Goal: Information Seeking & Learning: Learn about a topic

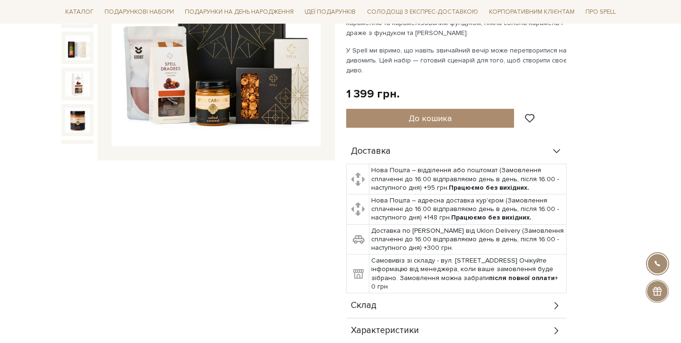
scroll to position [348, 0]
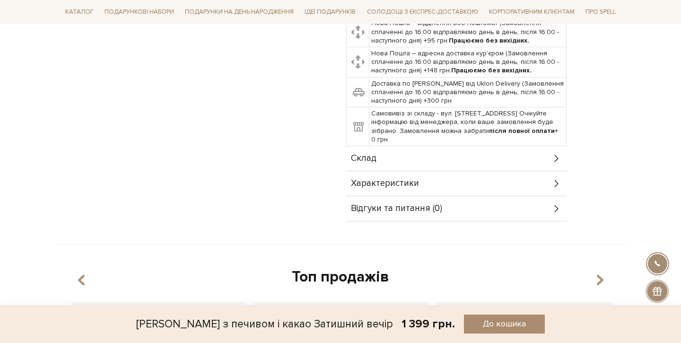
click at [374, 151] on div "Склад" at bounding box center [456, 158] width 220 height 25
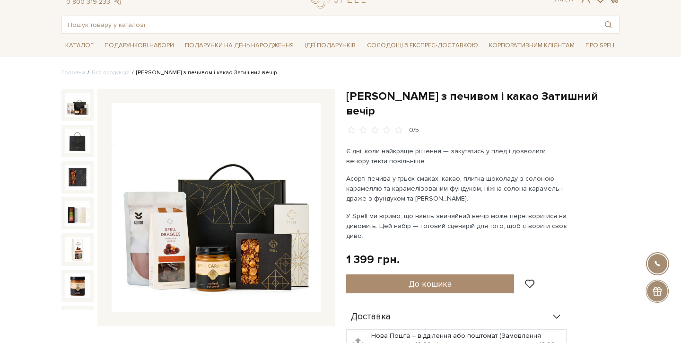
scroll to position [56, 0]
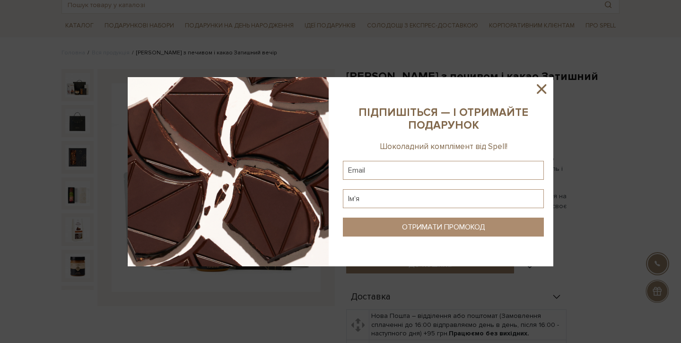
click at [543, 85] on icon at bounding box center [541, 89] width 16 height 16
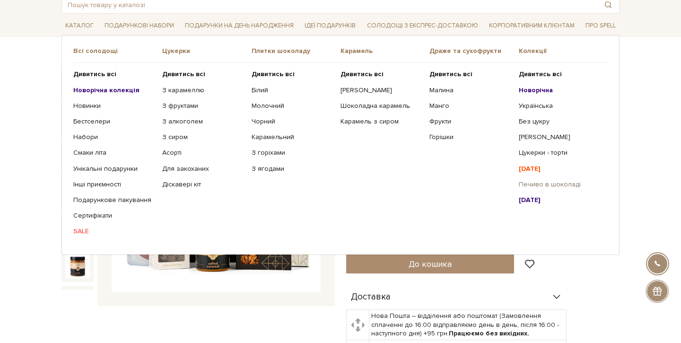
click at [559, 183] on link "Печиво в шоколаді" at bounding box center [560, 184] width 82 height 9
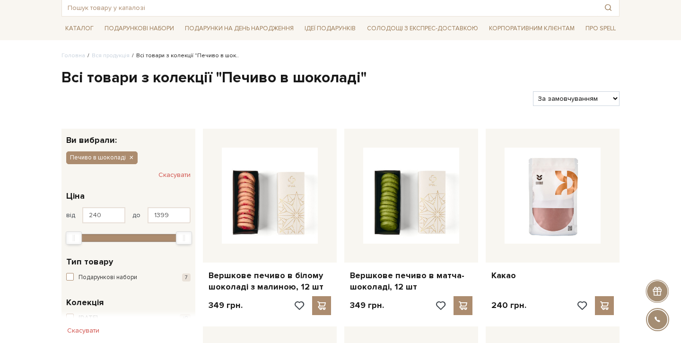
scroll to position [130, 0]
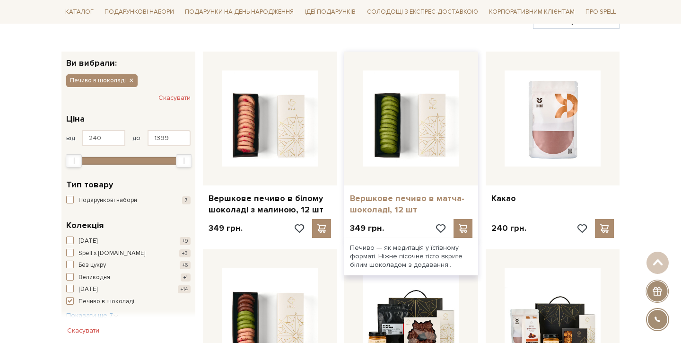
click at [426, 194] on link "Вершкове печиво в матча-шоколаді, 12 шт" at bounding box center [411, 204] width 122 height 22
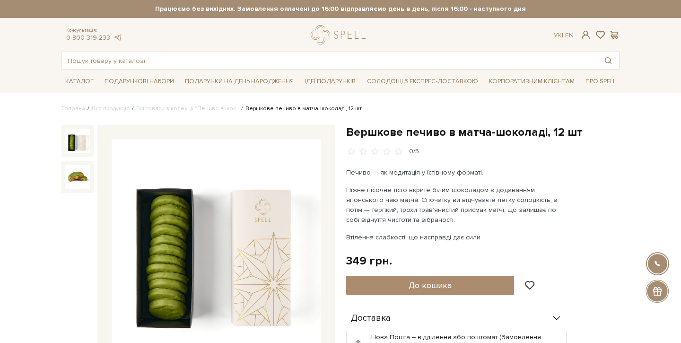
click at [482, 128] on h1 "Вершкове печиво в матча-шоколаді, 12 шт" at bounding box center [482, 132] width 273 height 15
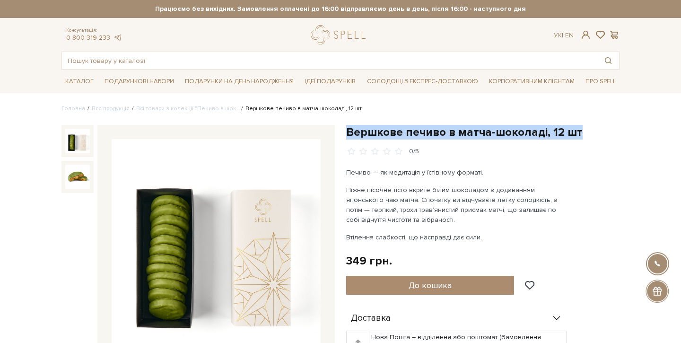
click at [482, 128] on h1 "Вершкове печиво в матча-шоколаді, 12 шт" at bounding box center [482, 132] width 273 height 15
copy div "Вершкове печиво в матча-шоколаді, 12 шт"
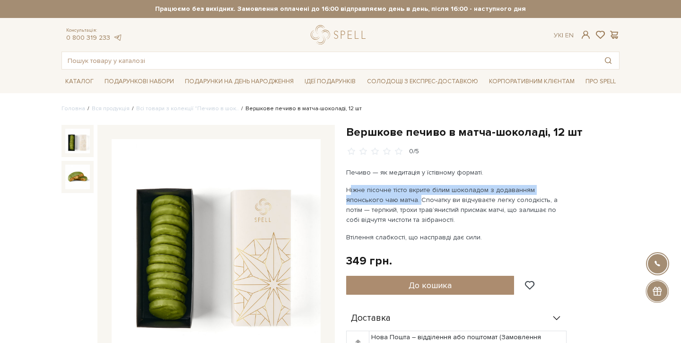
drag, startPoint x: 344, startPoint y: 188, endPoint x: 379, endPoint y: 198, distance: 35.8
click at [379, 198] on div "Вершкове печиво в матча-шоколаді, 12 шт 0/5 Печиво — як медитація у їстівному ф…" at bounding box center [482, 330] width 285 height 410
copy p "Ніжне пісочне тісто вкрите білим шоколадом з додаванням японського чаю матча."
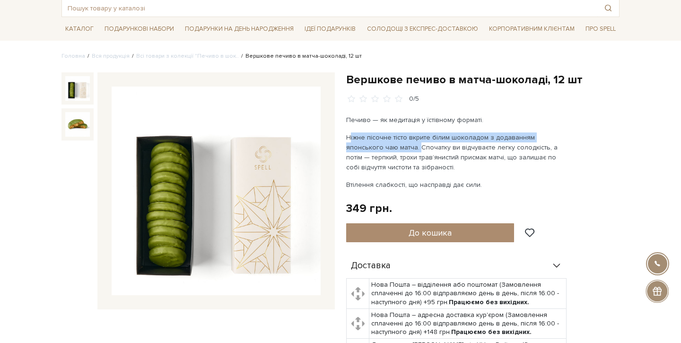
scroll to position [61, 0]
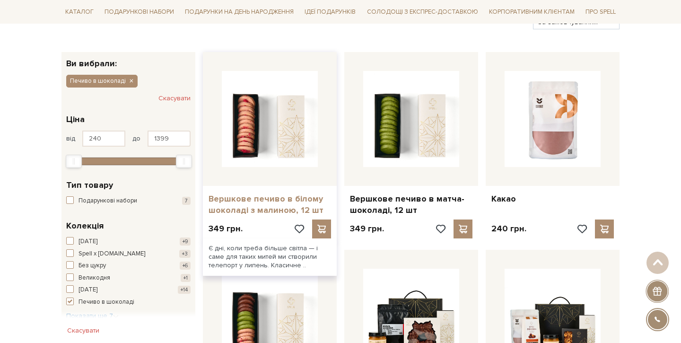
click at [268, 207] on link "Вершкове печиво в білому шоколаді з малиною, 12 шт" at bounding box center [270, 204] width 122 height 22
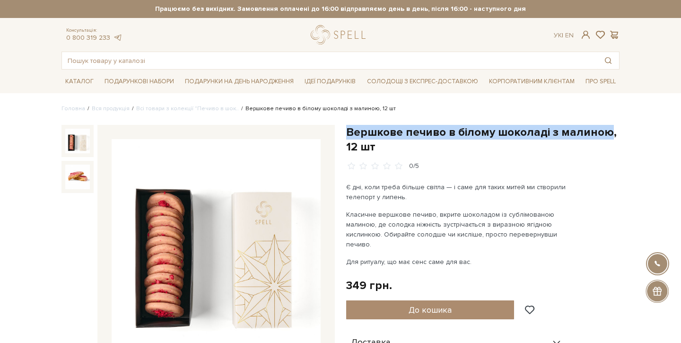
drag, startPoint x: 348, startPoint y: 136, endPoint x: 603, endPoint y: 130, distance: 254.4
click at [603, 130] on h1 "Вершкове печиво в білому шоколаді з малиною, 12 шт" at bounding box center [482, 139] width 273 height 29
copy h1 "Вершкове печиво в білому шоколаді з малиною"
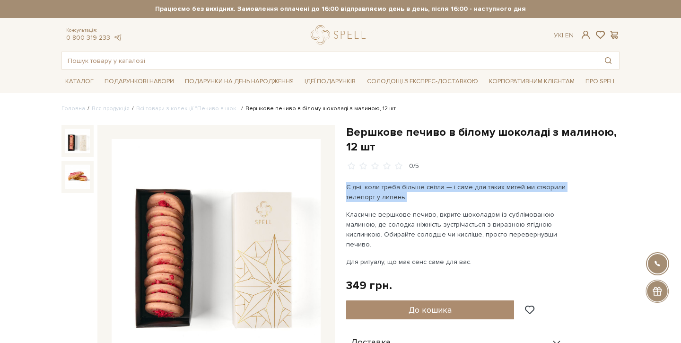
drag, startPoint x: 346, startPoint y: 186, endPoint x: 433, endPoint y: 198, distance: 87.3
click at [433, 198] on p "Є дні, коли треба більше світла — і саме для таких митей ми створили телепорт у…" at bounding box center [457, 192] width 222 height 20
click at [410, 191] on p "Є дні, коли треба більше світла — і саме для таких митей ми створили телепорт у…" at bounding box center [457, 192] width 222 height 20
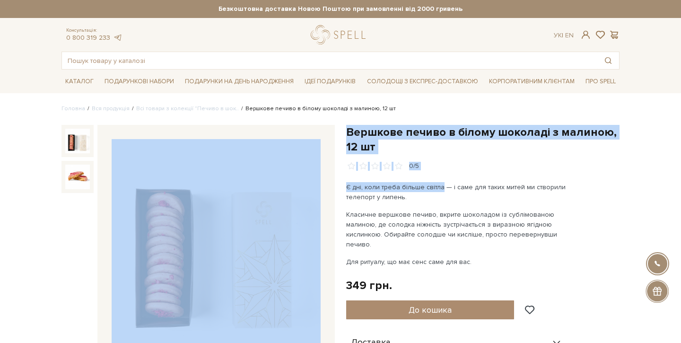
drag, startPoint x: 441, startPoint y: 187, endPoint x: 330, endPoint y: 186, distance: 111.6
copy div "Вершкове печиво в білому шоколаді з малиною, 12 шт 0/5 Є дні, коли треба більше…"
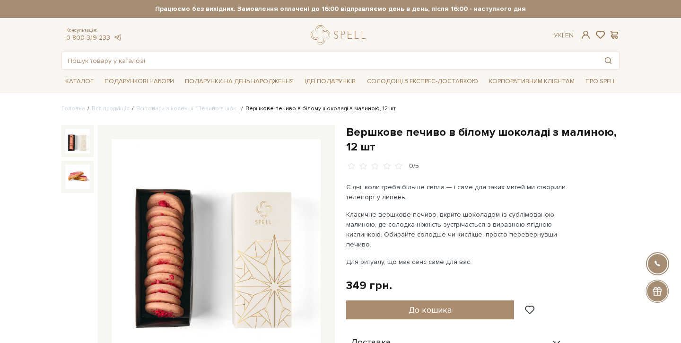
click at [403, 214] on p "Класичне вершкове печиво, вкрите шоколадом із сублімованою малиною, де солодка …" at bounding box center [457, 229] width 222 height 40
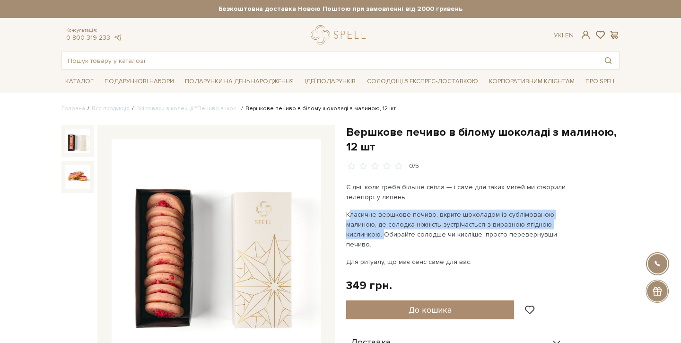
drag, startPoint x: 347, startPoint y: 214, endPoint x: 381, endPoint y: 235, distance: 40.5
click at [381, 235] on p "Класичне вершкове печиво, вкрите шоколадом із сублімованою малиною, де солодка …" at bounding box center [457, 229] width 222 height 40
copy p "Класичне вершкове печиво, вкрите шоколадом із сублімованою малиною, де солодка …"
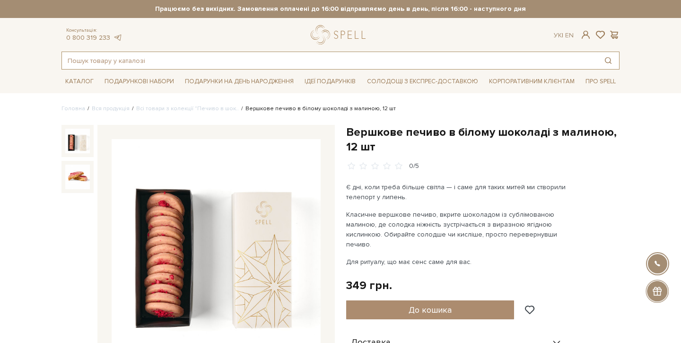
click at [511, 61] on input "text" at bounding box center [329, 60] width 535 height 17
type input "какао"
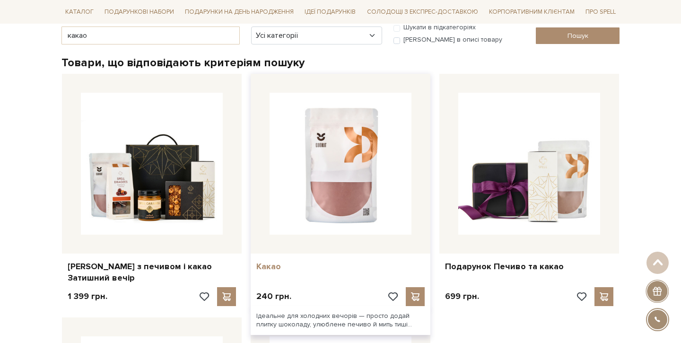
click at [265, 264] on link "Какао" at bounding box center [340, 266] width 168 height 11
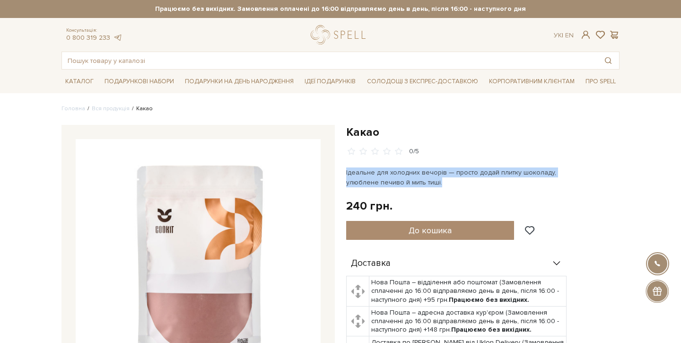
drag, startPoint x: 346, startPoint y: 171, endPoint x: 489, endPoint y: 186, distance: 144.5
click at [489, 186] on div "Какао 0/5 Ідеальне для холодних вечорів — просто додай плитку шоколаду, улюблен…" at bounding box center [482, 298] width 285 height 347
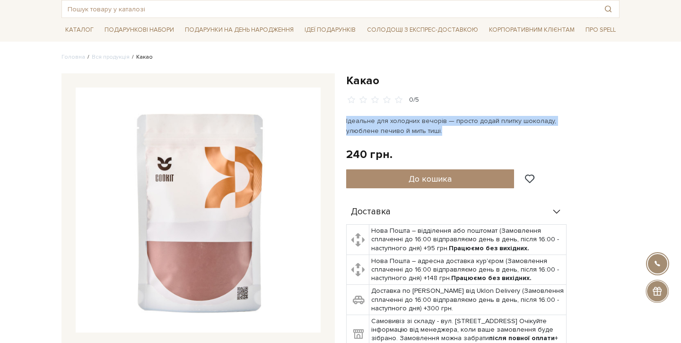
scroll to position [113, 0]
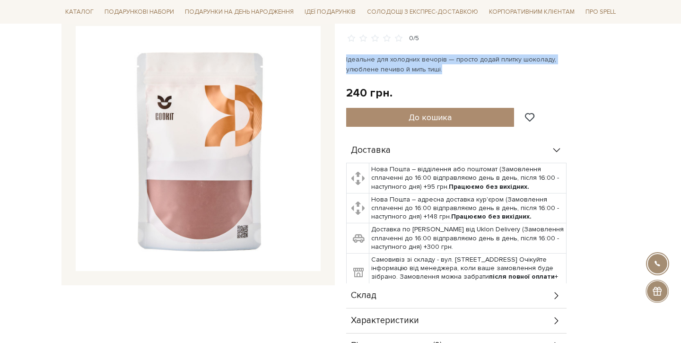
click at [252, 183] on img at bounding box center [198, 148] width 245 height 245
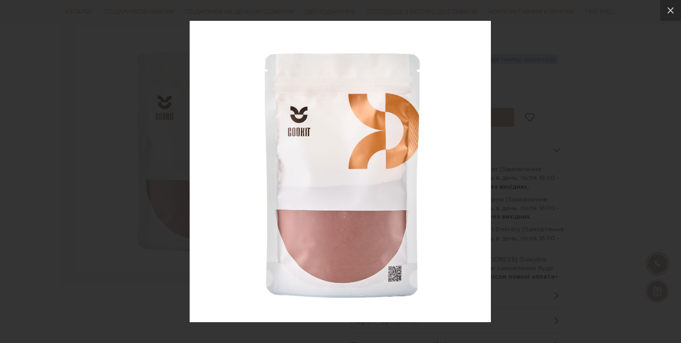
click at [527, 192] on div at bounding box center [340, 171] width 681 height 343
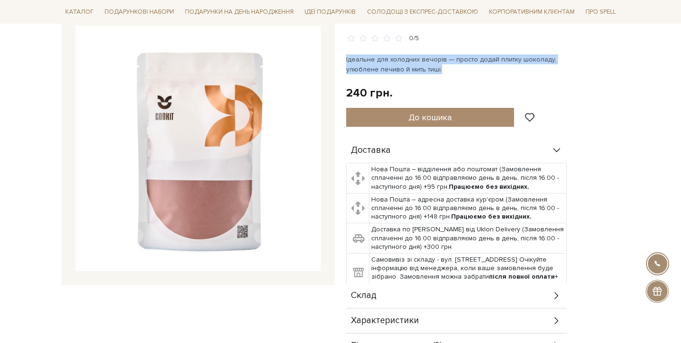
scroll to position [372, 0]
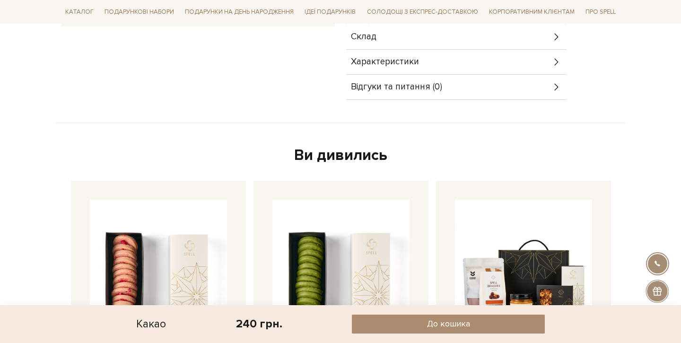
click at [463, 43] on div "Склад" at bounding box center [456, 37] width 220 height 25
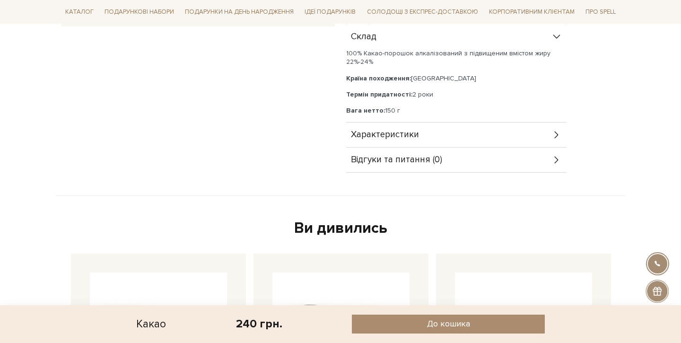
scroll to position [331, 0]
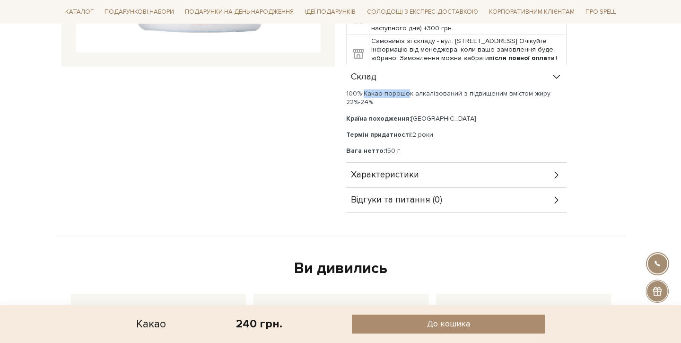
drag, startPoint x: 365, startPoint y: 92, endPoint x: 408, endPoint y: 94, distance: 43.0
click at [408, 94] on p "100% Какао-порошок алкалізований з підвищеним вмістом жиру 22%-24%" at bounding box center [456, 97] width 220 height 17
copy p "Какао-порошо"
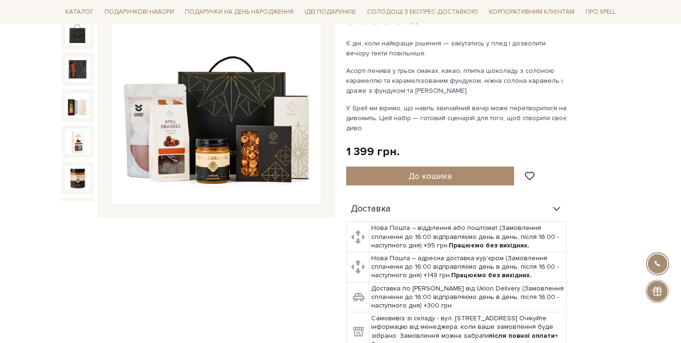
scroll to position [339, 0]
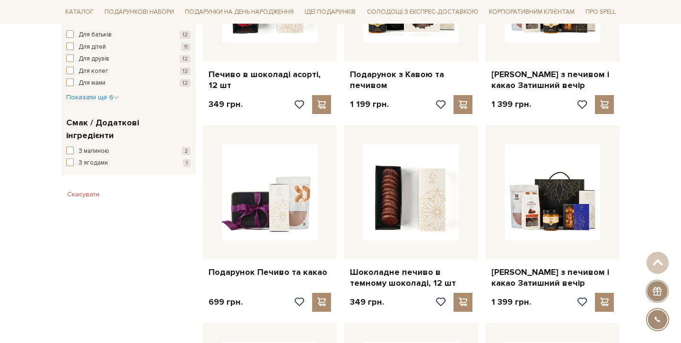
scroll to position [526, 0]
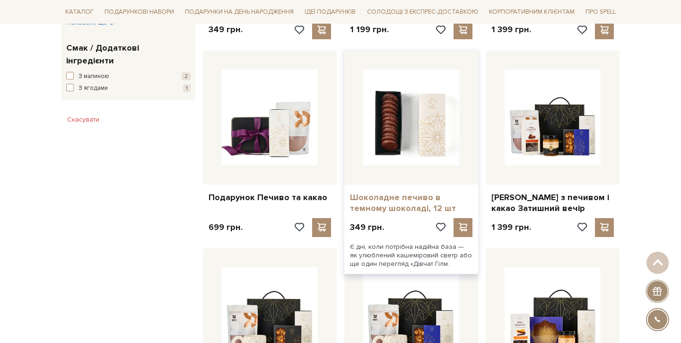
click at [385, 208] on link "Шоколадне печиво в темному шоколаді, 12 шт" at bounding box center [411, 203] width 122 height 22
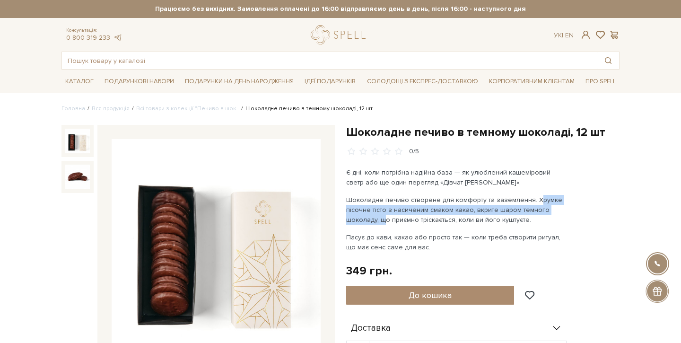
drag, startPoint x: 529, startPoint y: 200, endPoint x: 378, endPoint y: 217, distance: 151.8
click at [378, 217] on p "Шоколадне печиво створене для комфорту та заземлення. Хрумке пісочне тісто з на…" at bounding box center [457, 210] width 222 height 30
copy p "Хрумке пісочне тісто з насиченим смаком какао, вкрите шаром темного шоколаду,"
